Goal: Information Seeking & Learning: Learn about a topic

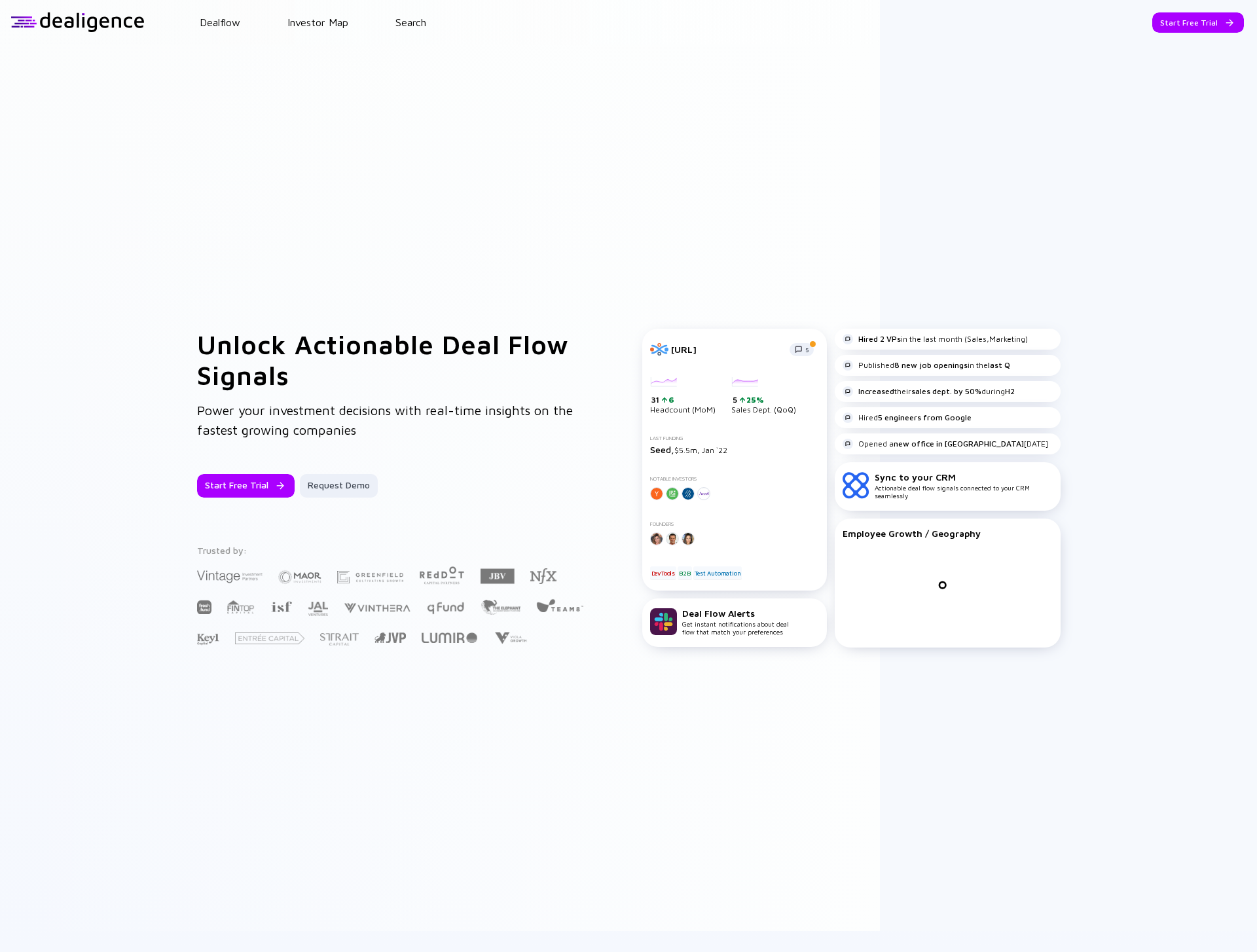
click at [384, 11] on header "Dealflow Investor Map Search Start Free Trial Dealflow Investor Map Start Free …" at bounding box center [628, 22] width 1257 height 45
click at [425, 17] on link "Search" at bounding box center [411, 23] width 31 height 12
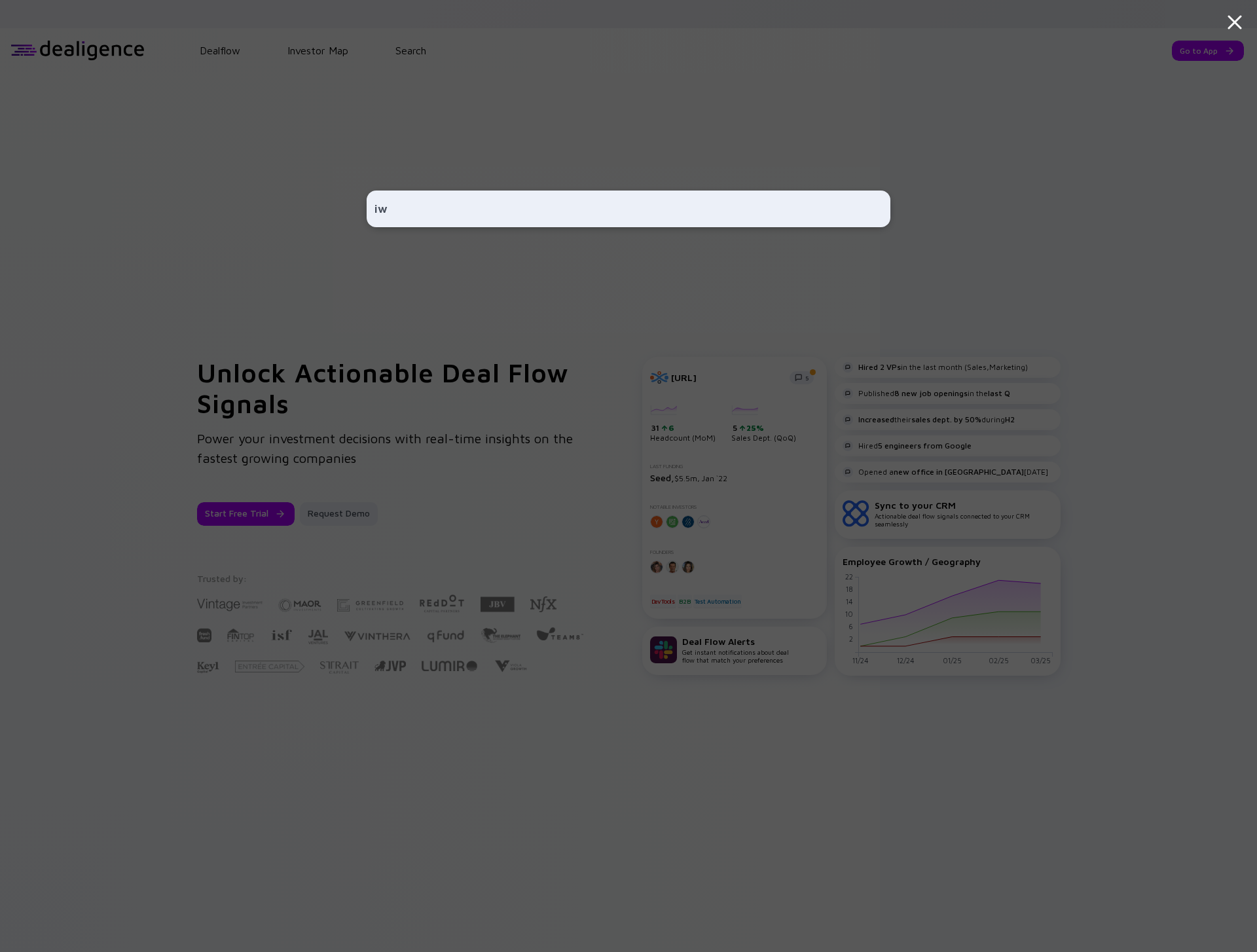
type input "i"
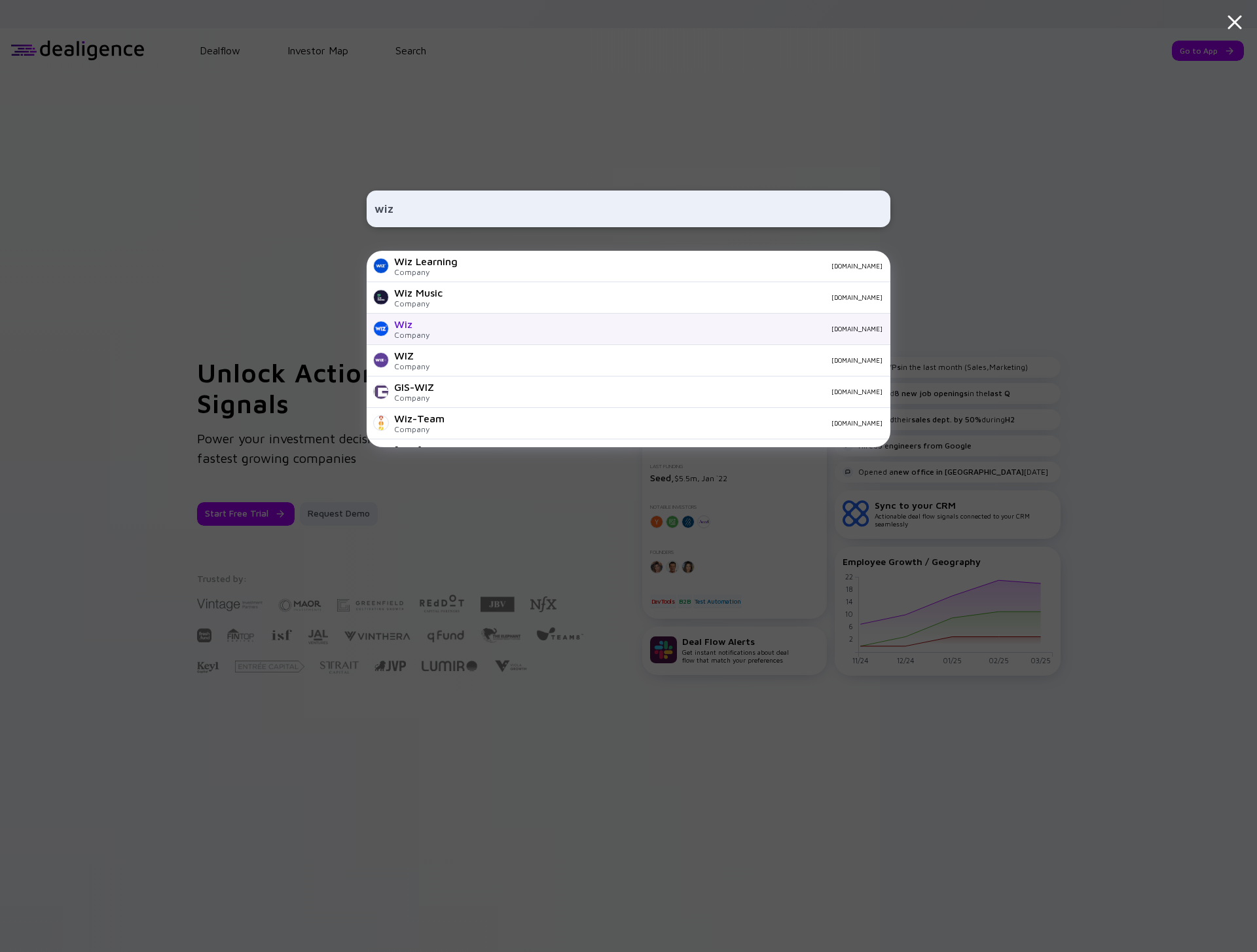
type input "wiz"
click at [544, 342] on div "Wiz Company [DOMAIN_NAME]" at bounding box center [628, 329] width 524 height 31
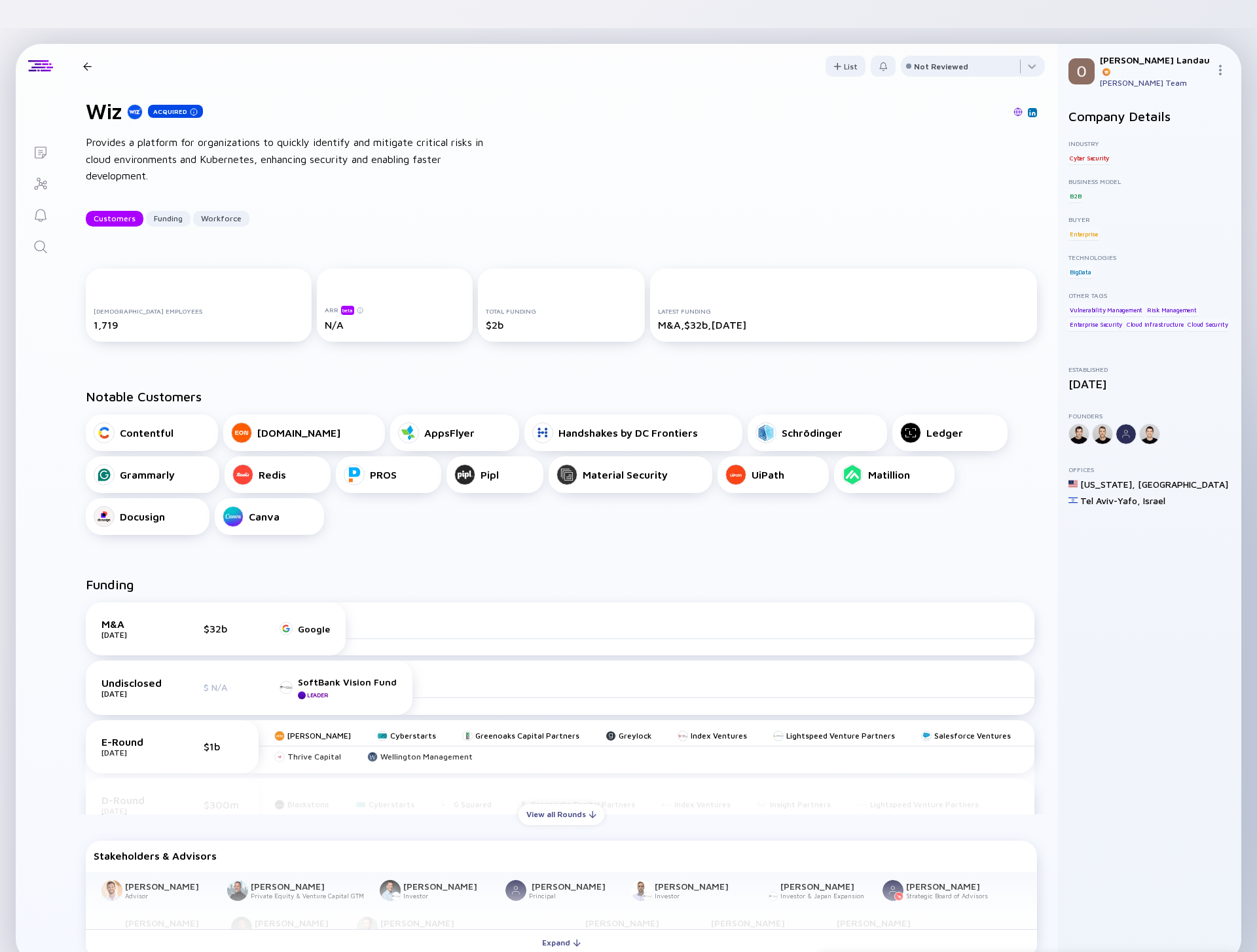
scroll to position [69, 0]
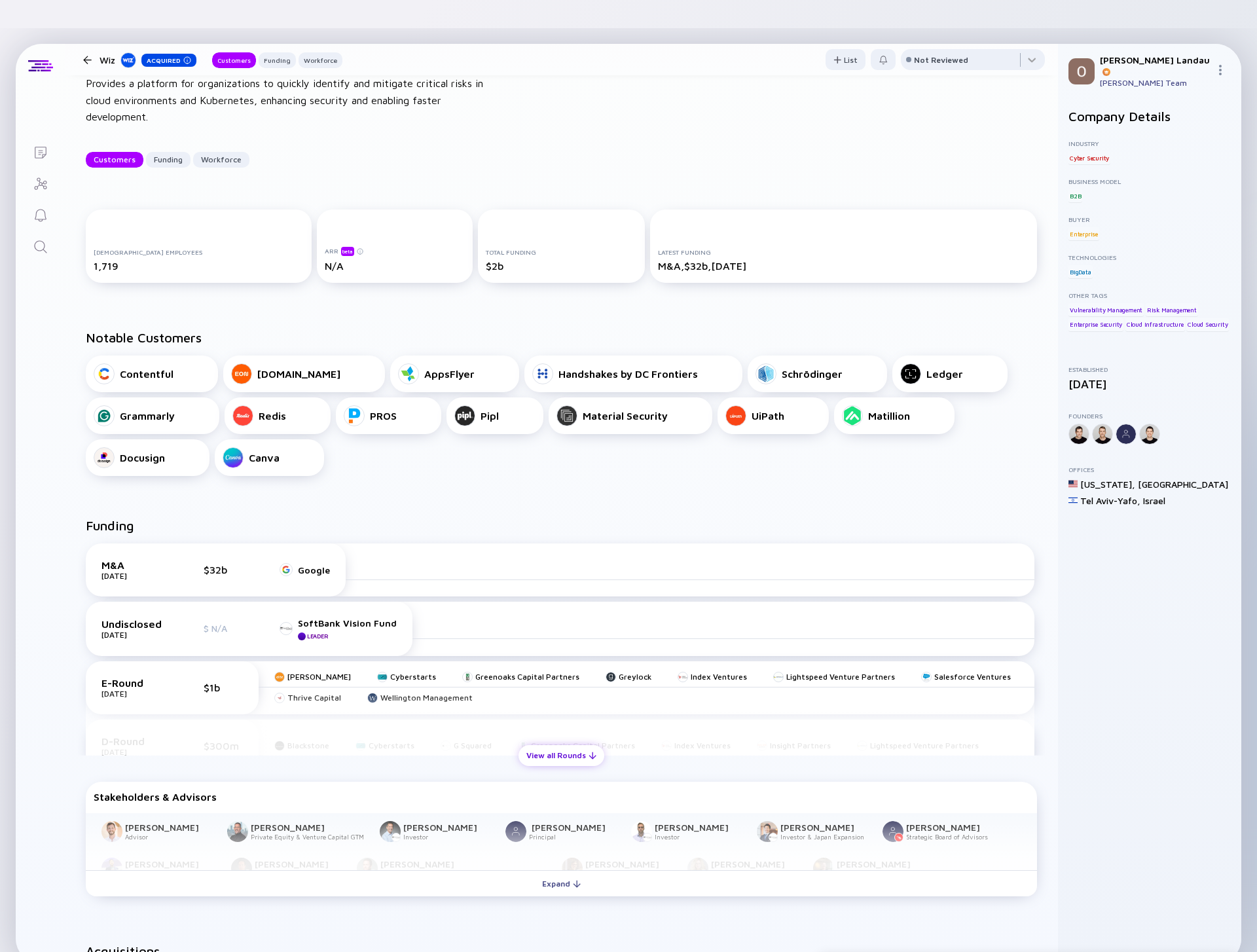
click at [530, 745] on div "View all Rounds" at bounding box center [561, 755] width 86 height 20
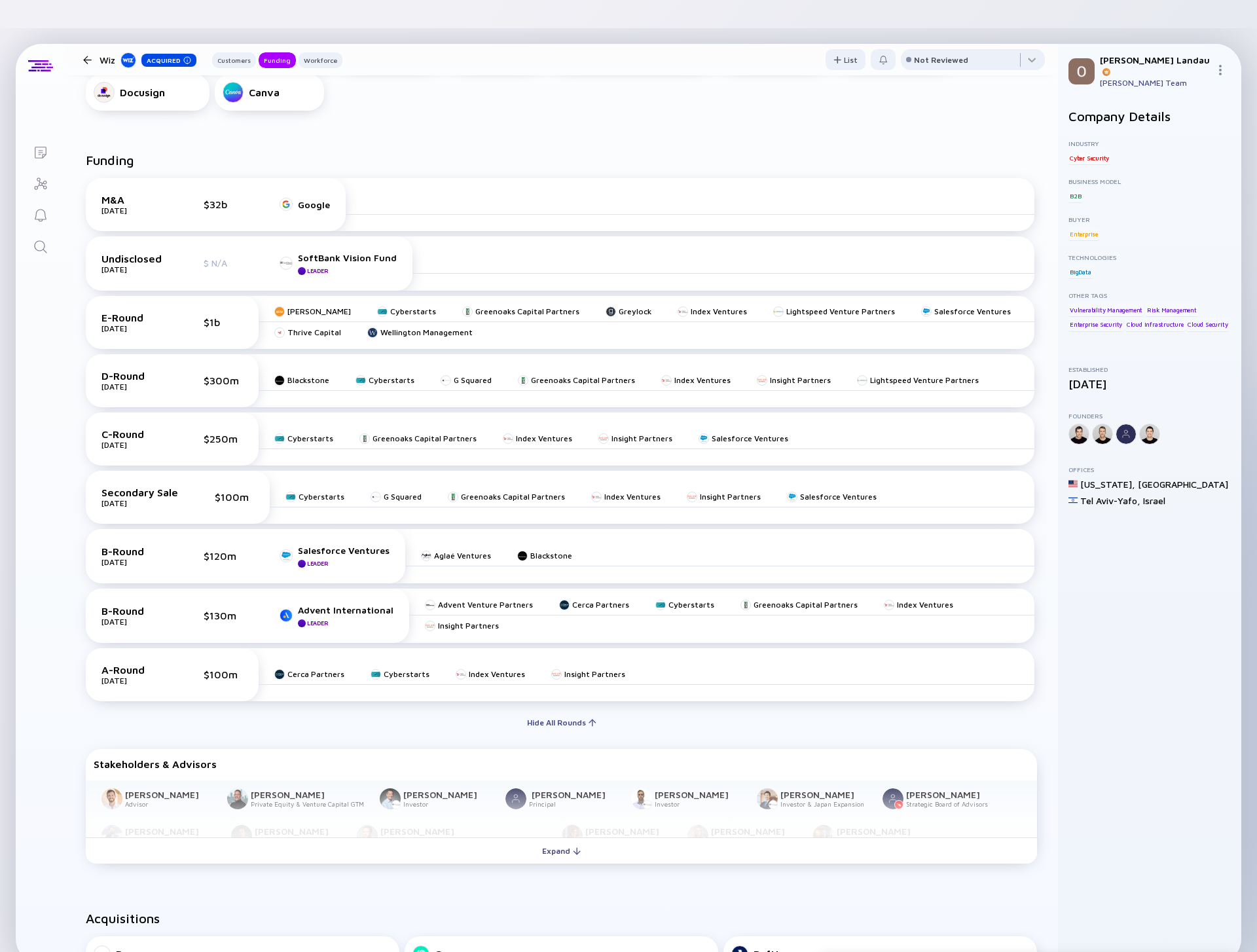
scroll to position [0, 0]
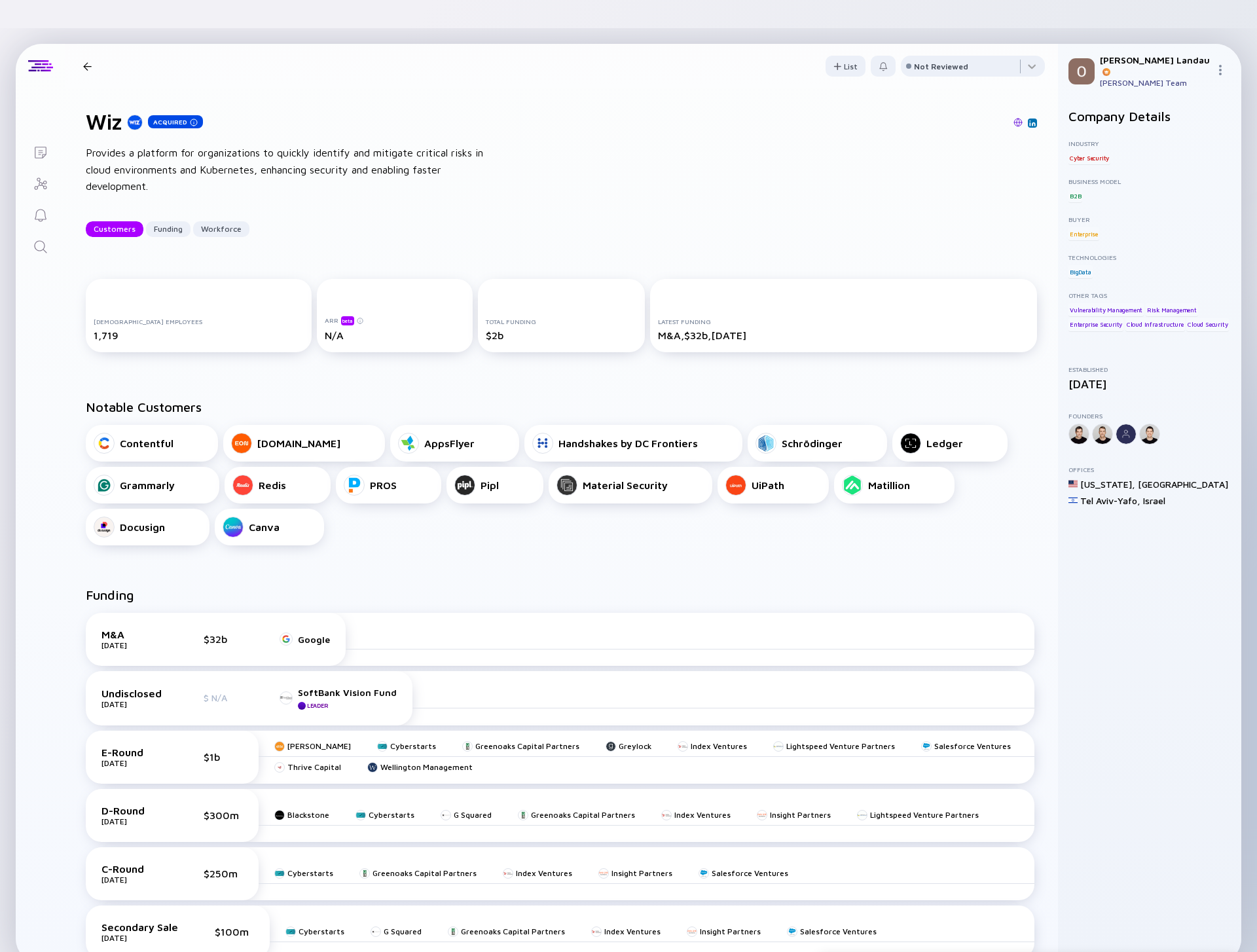
click at [83, 57] on div "Wiz Acquired Customers Funding Workforce" at bounding box center [210, 66] width 264 height 17
click at [33, 239] on icon "Search" at bounding box center [41, 247] width 16 height 16
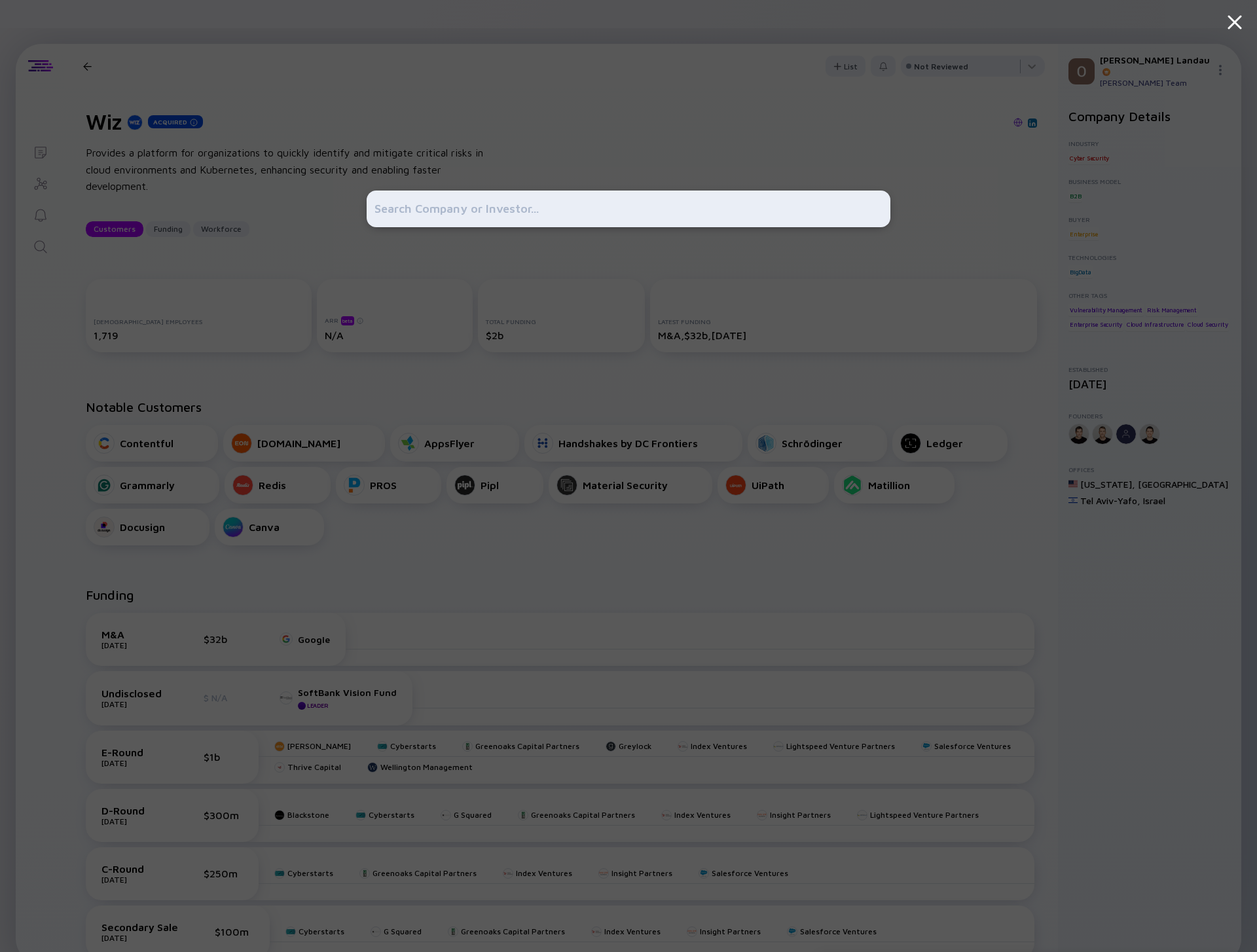
click at [416, 206] on input "text" at bounding box center [628, 208] width 508 height 23
type input "q"
